Goal: Task Accomplishment & Management: Manage account settings

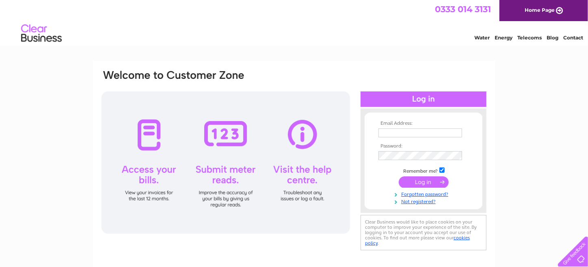
type input "nick@kitchensbynickmcnally.co.uk"
click at [430, 179] on input "submit" at bounding box center [424, 181] width 50 height 11
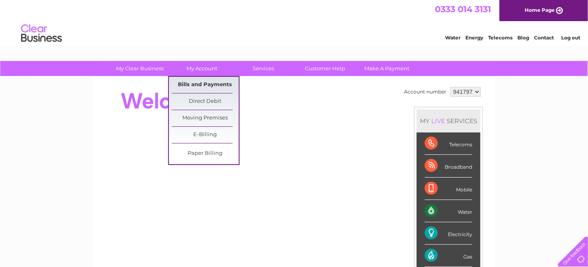
click at [191, 81] on link "Bills and Payments" at bounding box center [205, 85] width 67 height 16
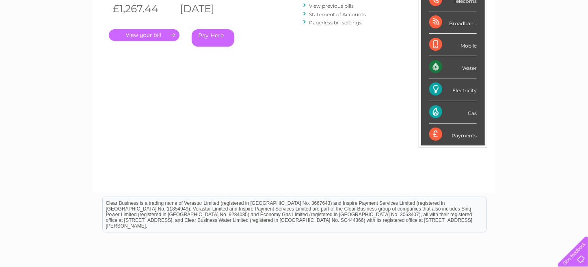
scroll to position [60, 0]
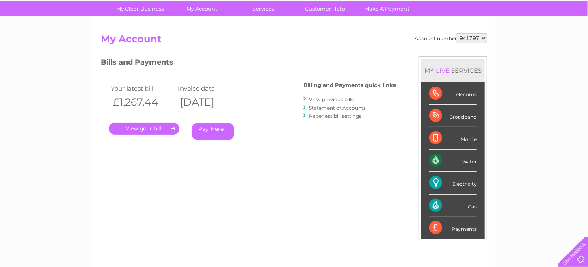
click at [157, 129] on link "." at bounding box center [144, 129] width 71 height 12
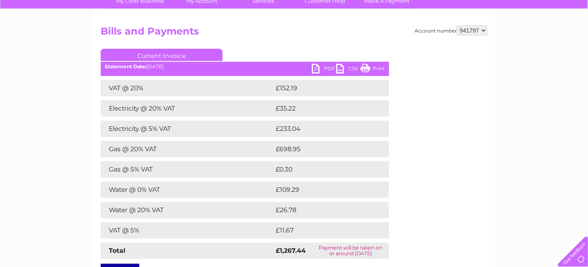
scroll to position [81, 0]
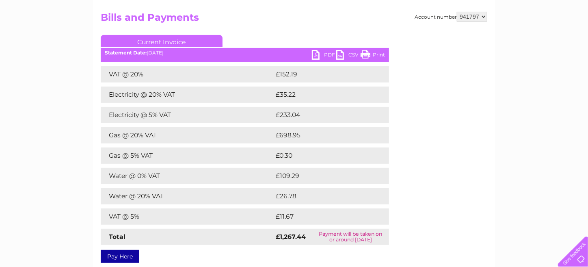
click at [203, 132] on td "Gas @ 20% VAT" at bounding box center [187, 135] width 173 height 16
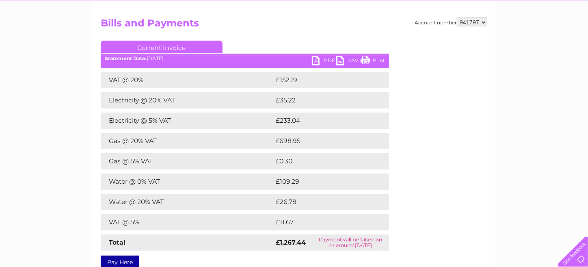
scroll to position [0, 0]
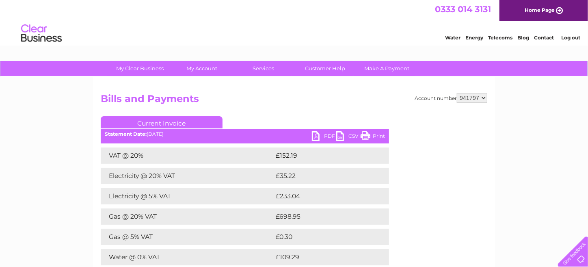
click at [581, 256] on div at bounding box center [571, 249] width 33 height 33
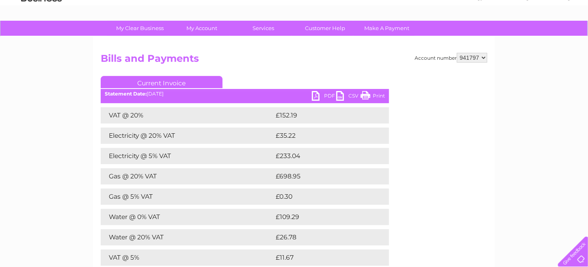
scroll to position [81, 0]
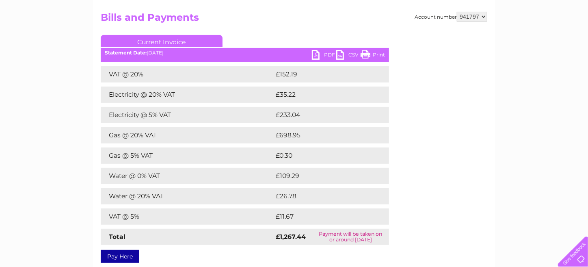
click at [579, 258] on div at bounding box center [571, 249] width 33 height 33
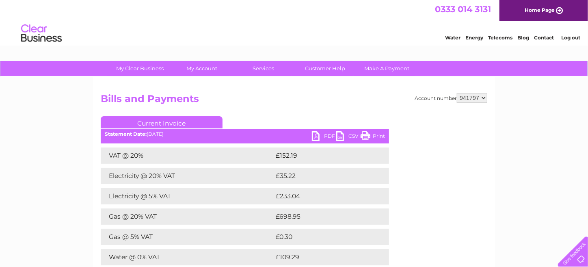
click at [545, 8] on link "Home Page" at bounding box center [544, 10] width 89 height 21
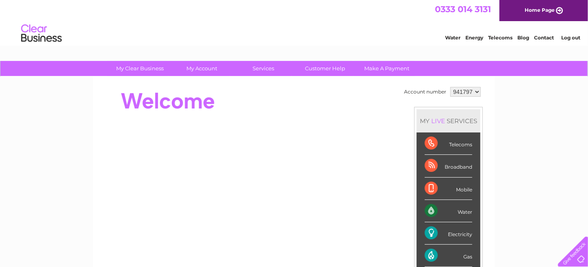
drag, startPoint x: 472, startPoint y: 91, endPoint x: 463, endPoint y: 92, distance: 9.4
click at [463, 92] on select "941797" at bounding box center [466, 92] width 30 height 10
click at [463, 255] on div "Gas" at bounding box center [449, 256] width 48 height 22
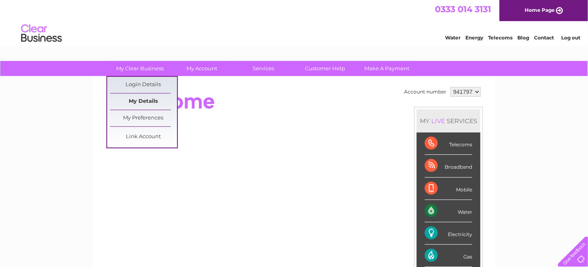
click at [145, 95] on link "My Details" at bounding box center [143, 101] width 67 height 16
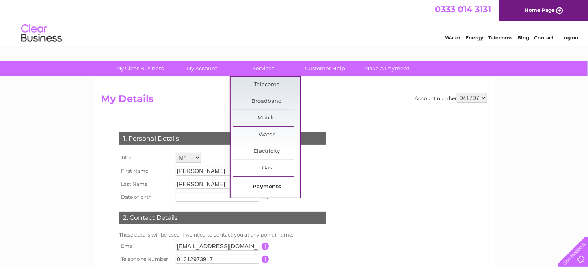
click at [261, 187] on link "Payments" at bounding box center [267, 187] width 67 height 16
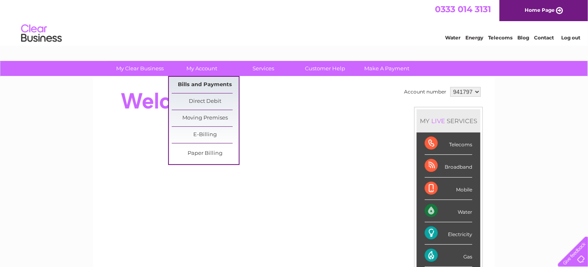
click at [212, 86] on link "Bills and Payments" at bounding box center [205, 85] width 67 height 16
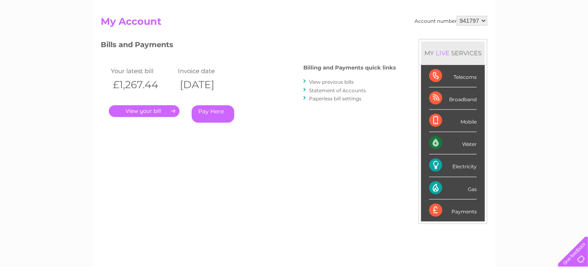
scroll to position [81, 0]
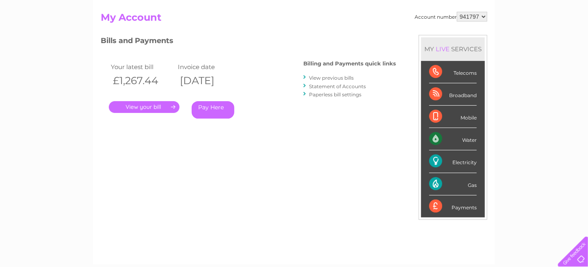
click at [433, 207] on div "Payments" at bounding box center [453, 206] width 48 height 22
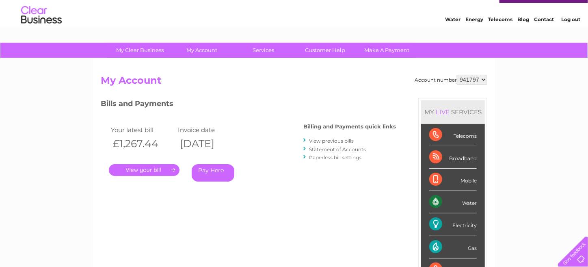
scroll to position [0, 0]
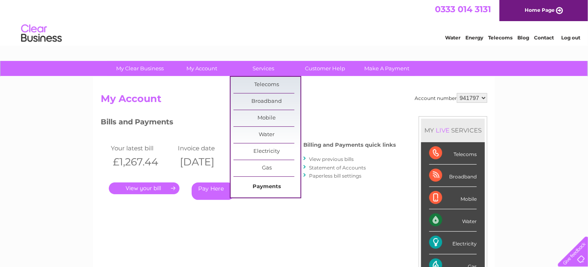
click at [256, 189] on link "Payments" at bounding box center [267, 187] width 67 height 16
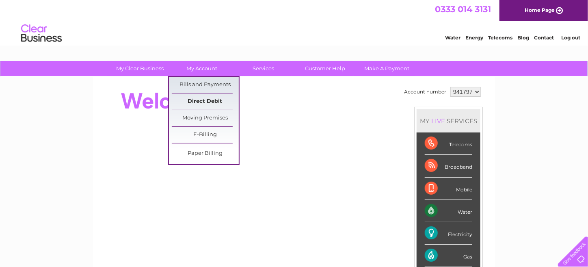
click at [199, 101] on link "Direct Debit" at bounding box center [205, 101] width 67 height 16
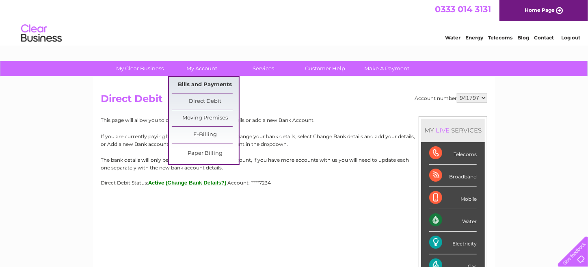
click at [211, 85] on link "Bills and Payments" at bounding box center [205, 85] width 67 height 16
